Goal: Navigation & Orientation: Find specific page/section

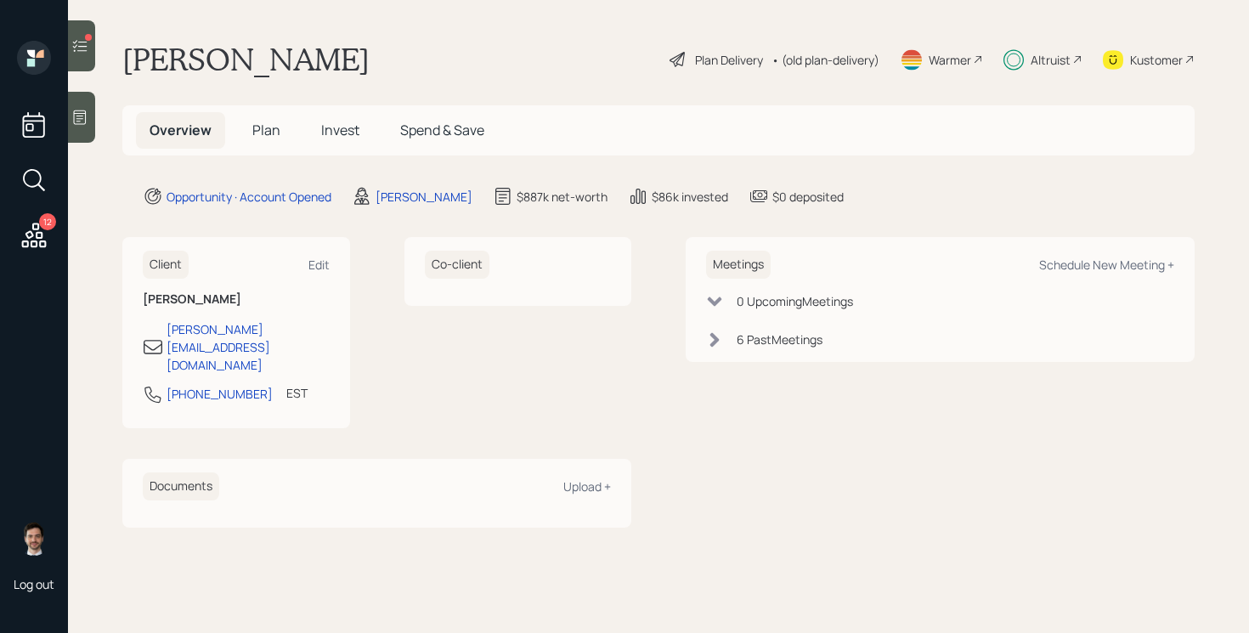
click at [261, 129] on span "Plan" at bounding box center [266, 130] width 28 height 19
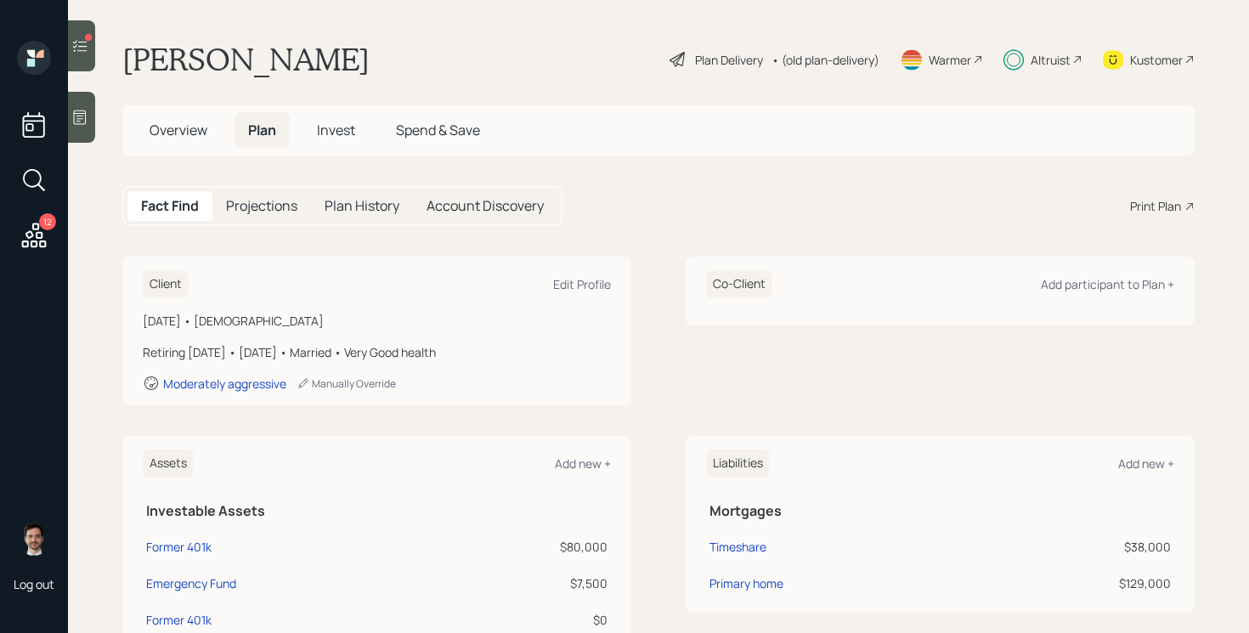
click at [348, 129] on span "Invest" at bounding box center [336, 130] width 38 height 19
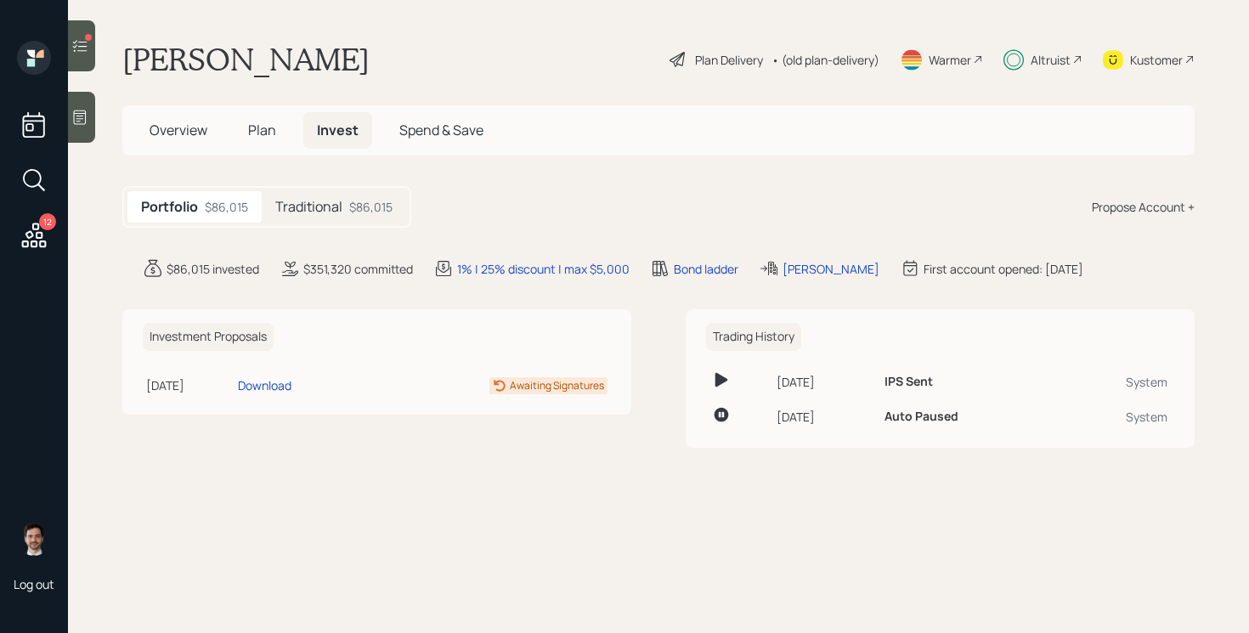
click at [314, 214] on h5 "Traditional" at bounding box center [308, 207] width 67 height 16
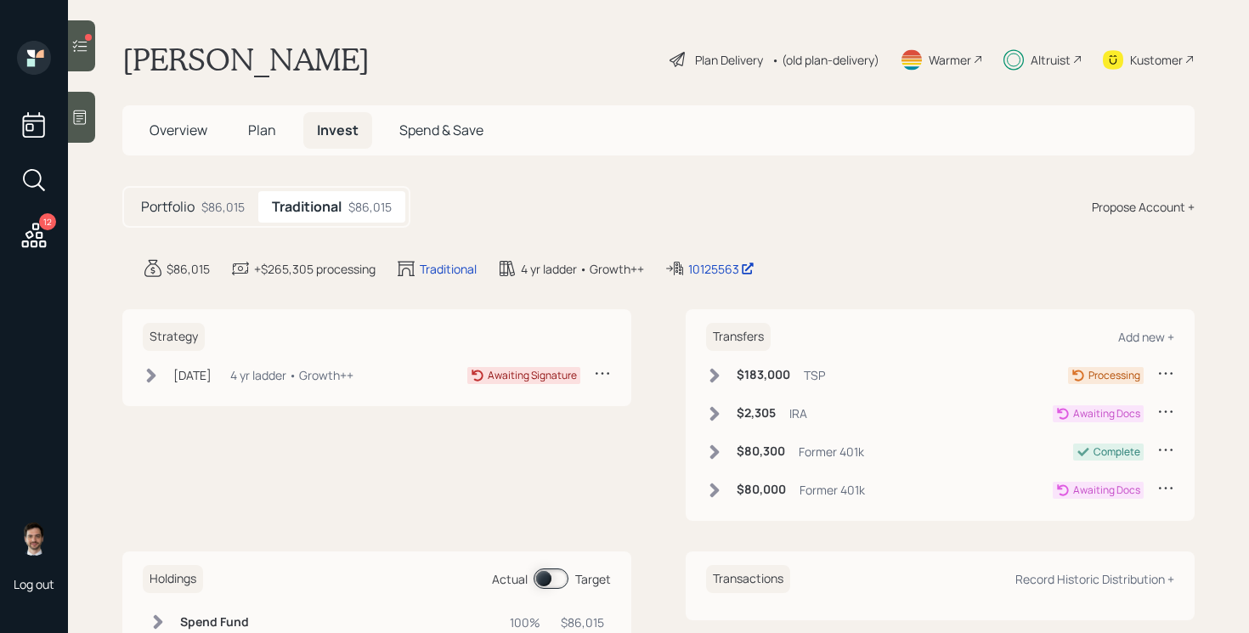
click at [253, 114] on h5 "Plan" at bounding box center [262, 130] width 55 height 37
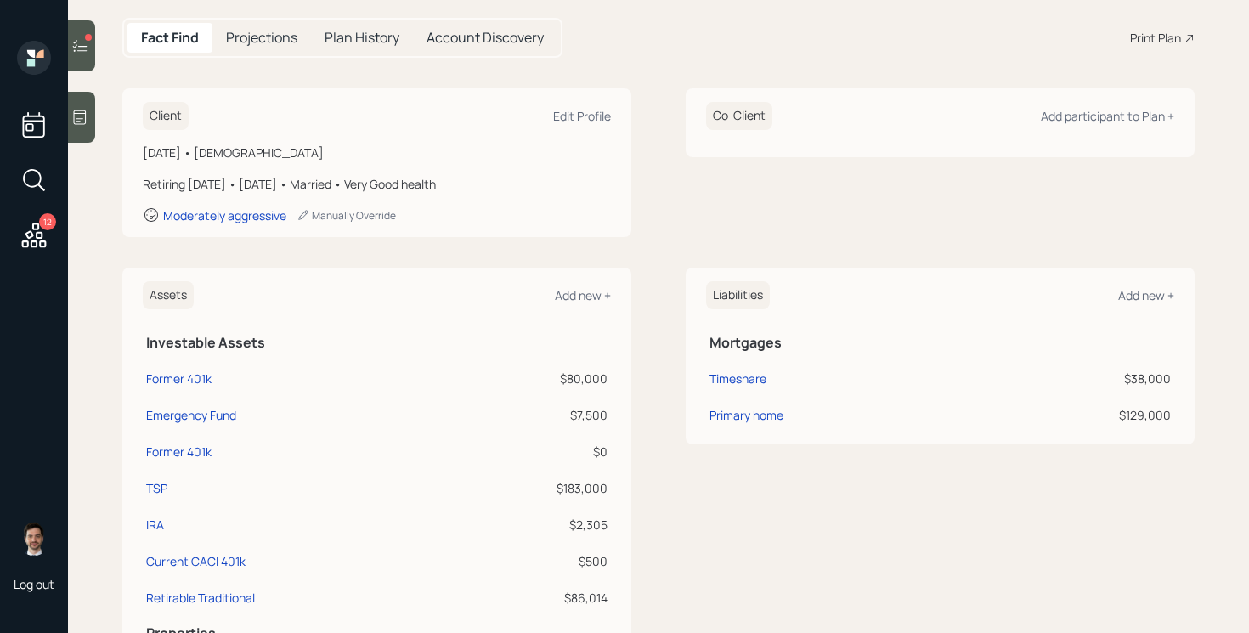
scroll to position [339, 0]
